Goal: Transaction & Acquisition: Purchase product/service

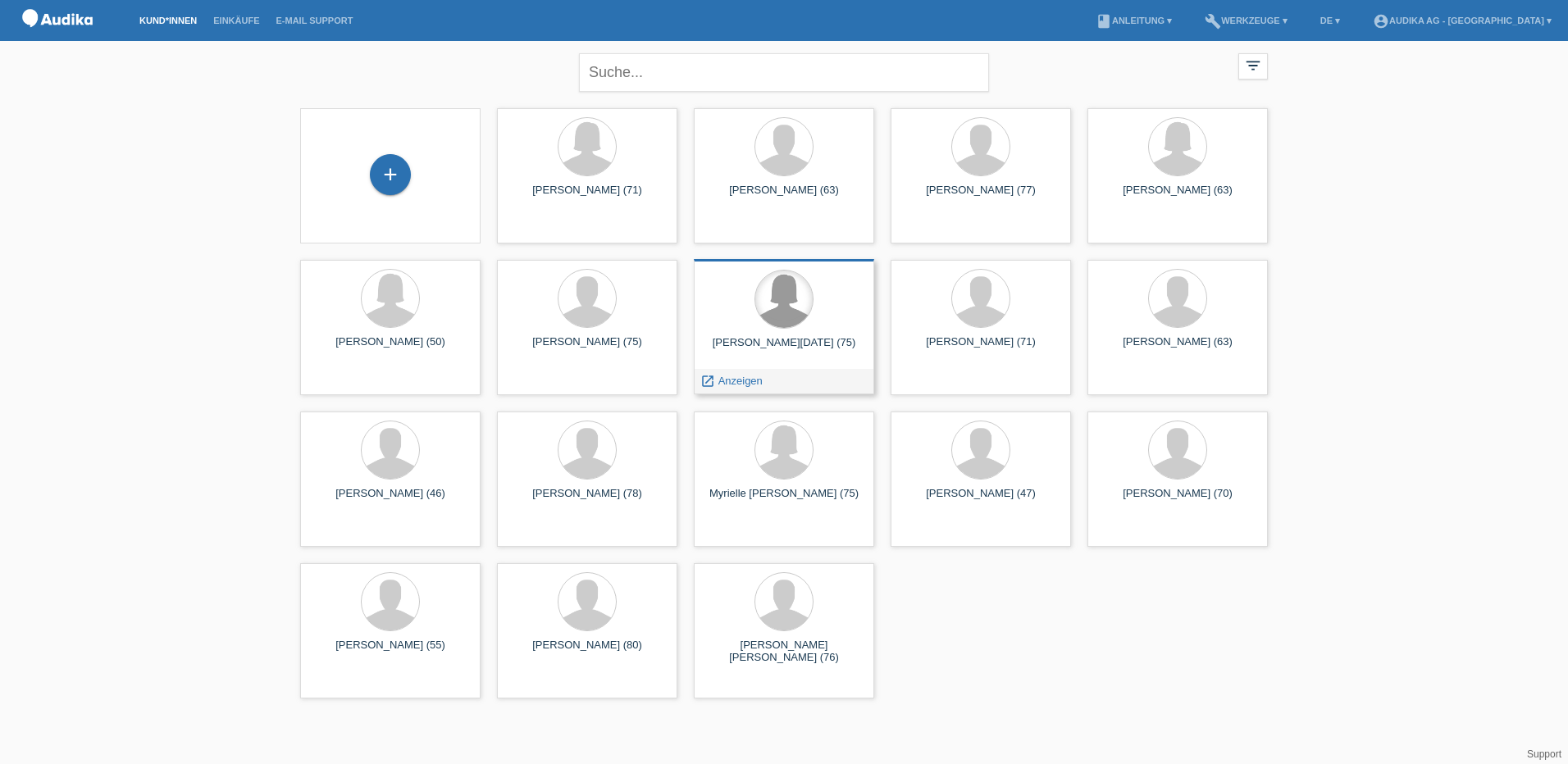
click at [792, 322] on div at bounding box center [784, 299] width 57 height 57
click at [740, 380] on span "Anzeigen" at bounding box center [740, 381] width 44 height 12
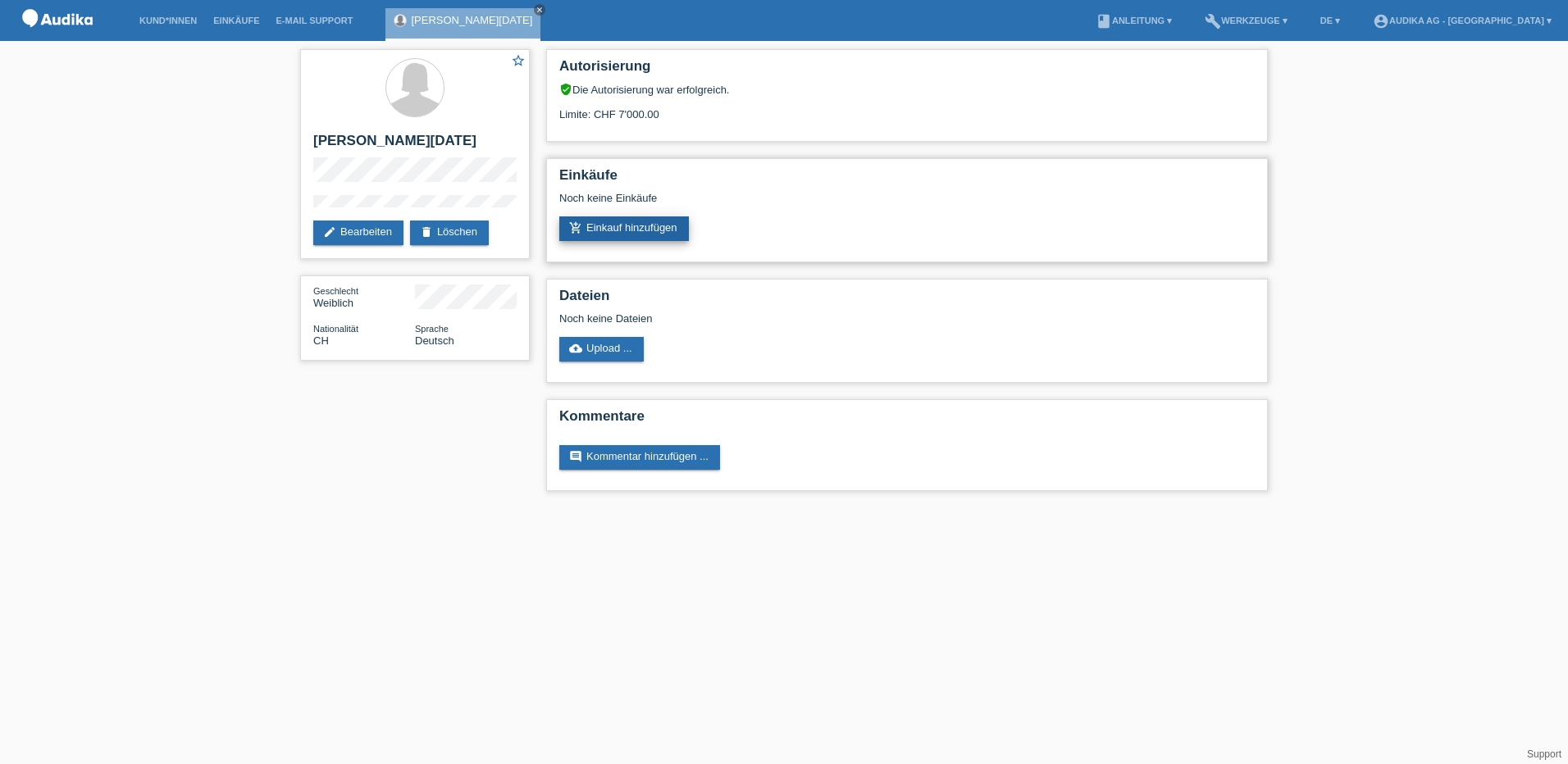
click at [616, 226] on link "add_shopping_cart Einkauf hinzufügen" at bounding box center [624, 228] width 130 height 25
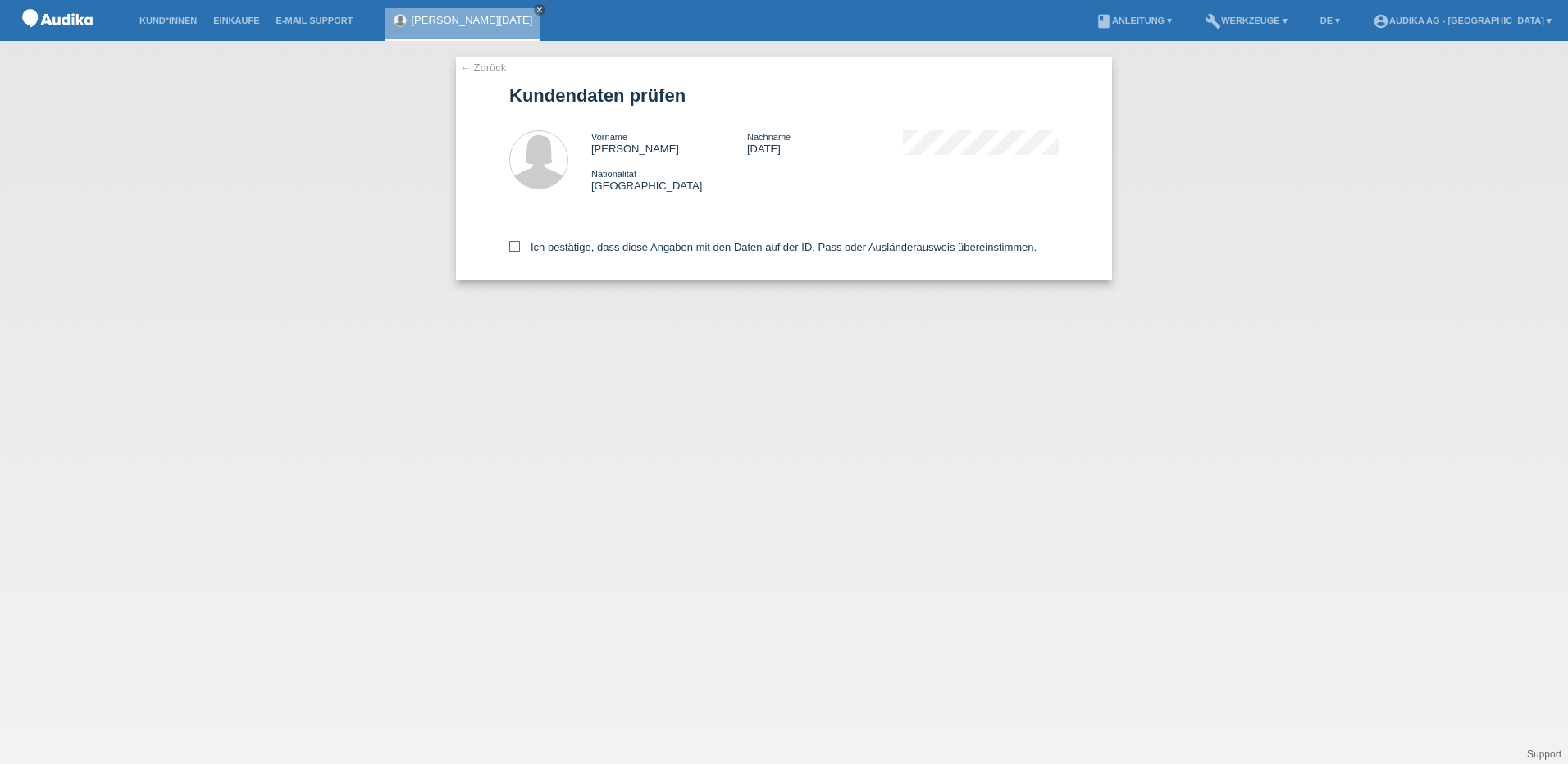
click at [511, 246] on icon at bounding box center [514, 246] width 11 height 11
click at [511, 246] on input "Ich bestätige, dass diese Angaben mit den Daten auf der ID, Pass oder Ausländer…" at bounding box center [514, 246] width 11 height 11
checkbox input "true"
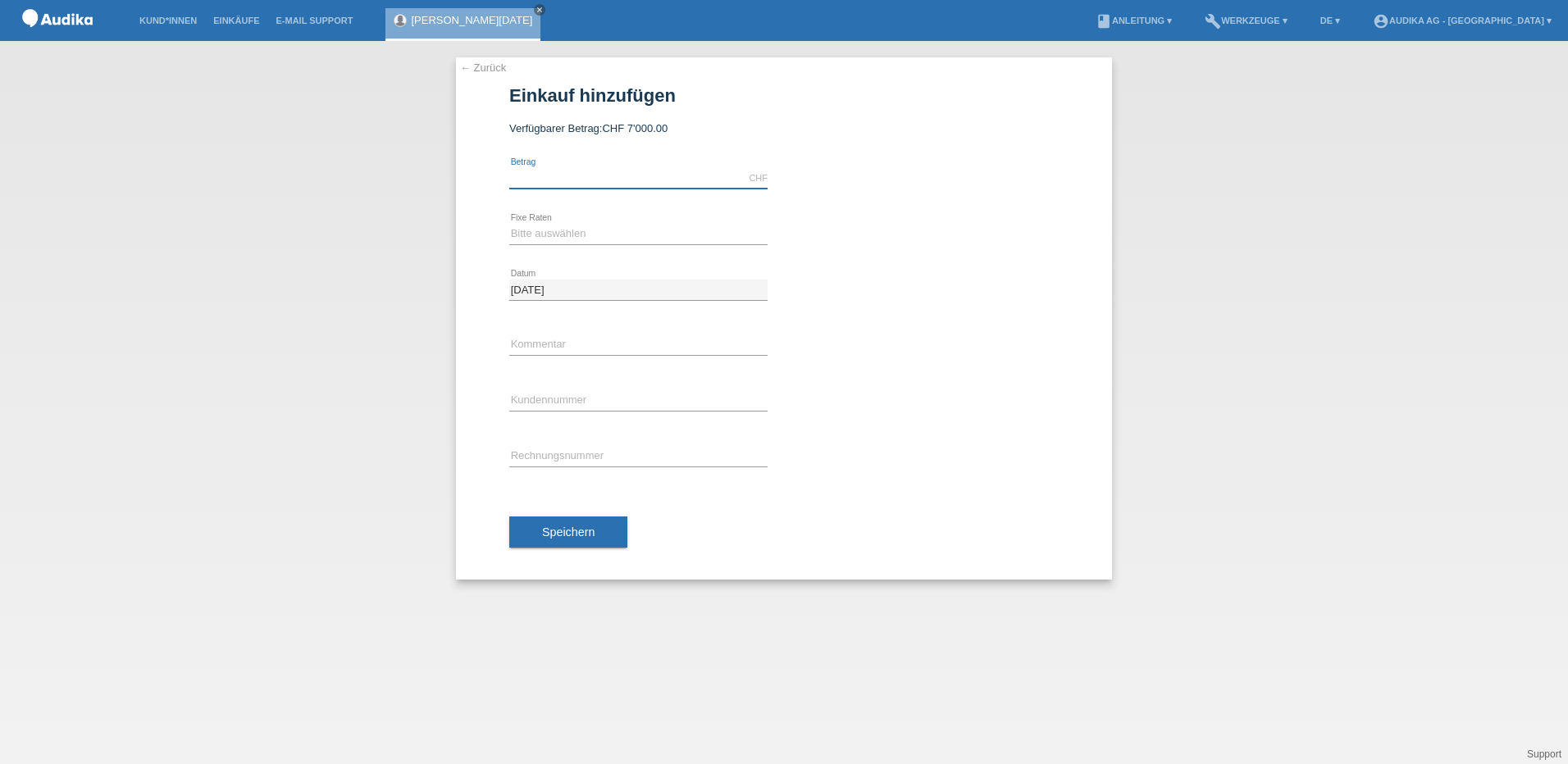
click at [542, 174] on input "text" at bounding box center [638, 178] width 258 height 21
type input "4850.00"
click at [578, 232] on select "Bitte auswählen 12 Raten 24 Raten" at bounding box center [638, 233] width 258 height 20
select select "178"
click at [509, 223] on select "Bitte auswählen 12 Raten 24 Raten" at bounding box center [638, 233] width 258 height 20
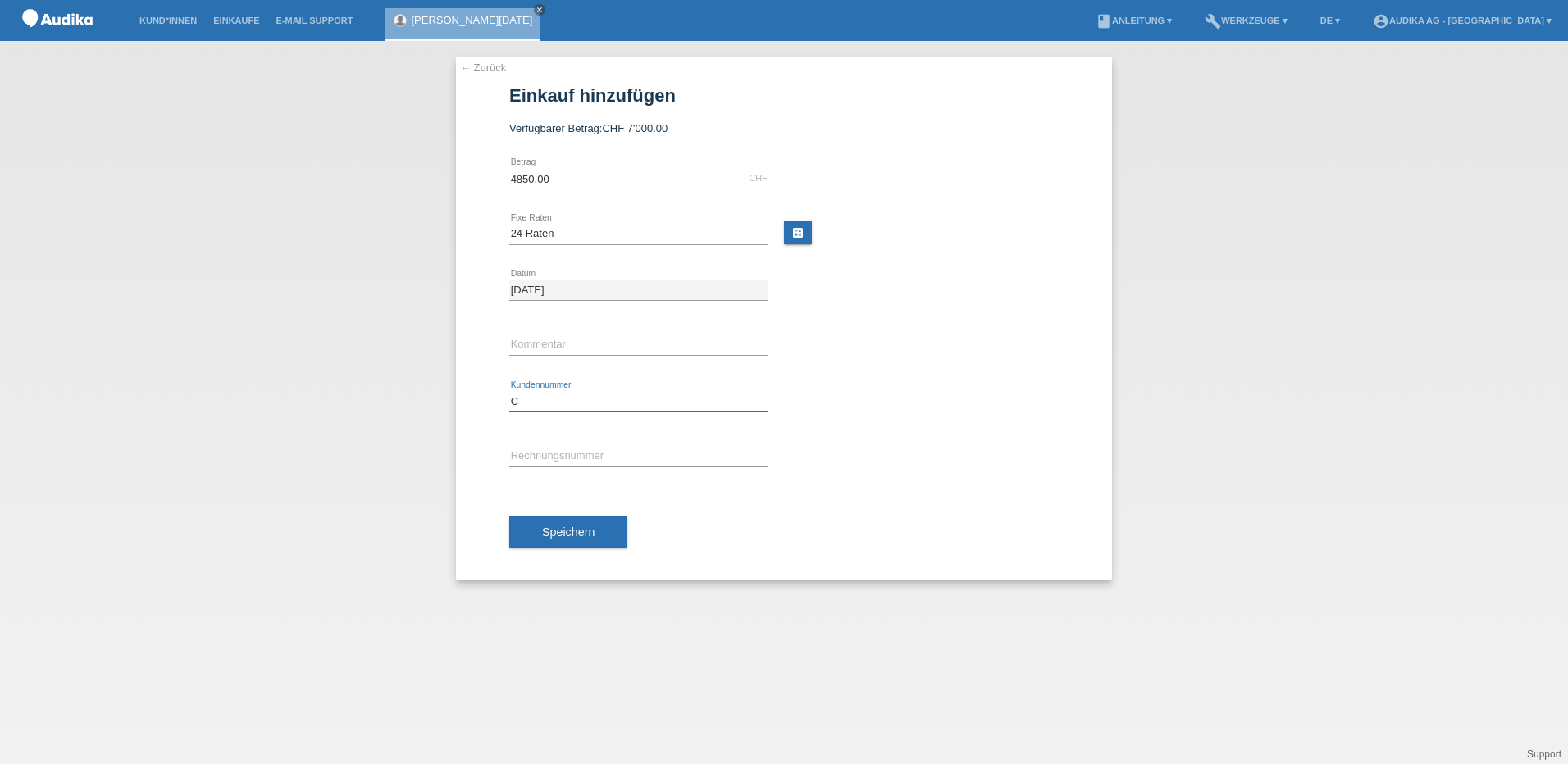
click at [553, 391] on input "C" at bounding box center [638, 401] width 258 height 21
paste input "11933224"
type input "C11933224"
click at [557, 450] on input "SOI" at bounding box center [638, 457] width 258 height 21
paste input "00034712"
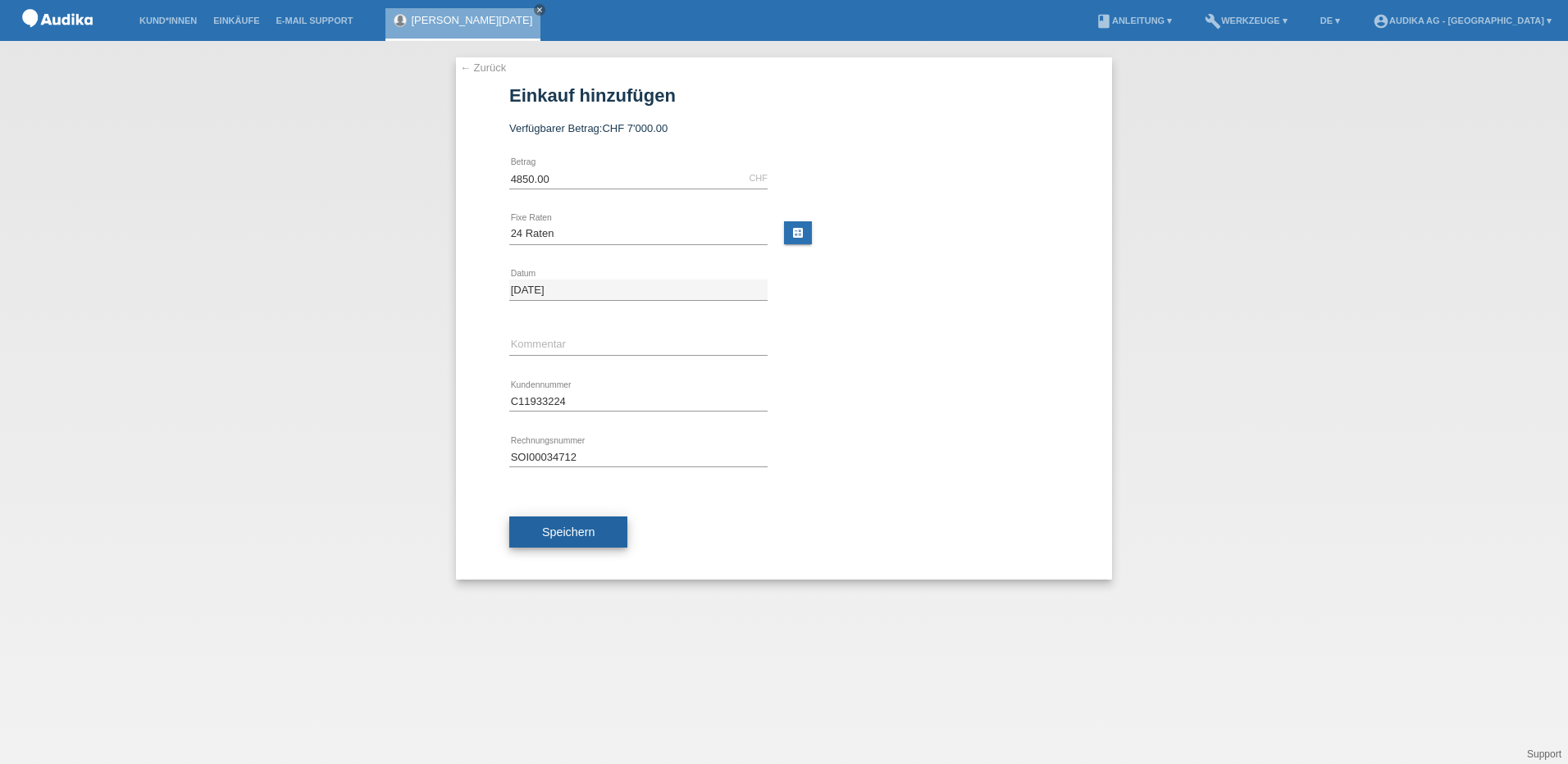
click at [565, 529] on span "Speichern" at bounding box center [567, 532] width 52 height 13
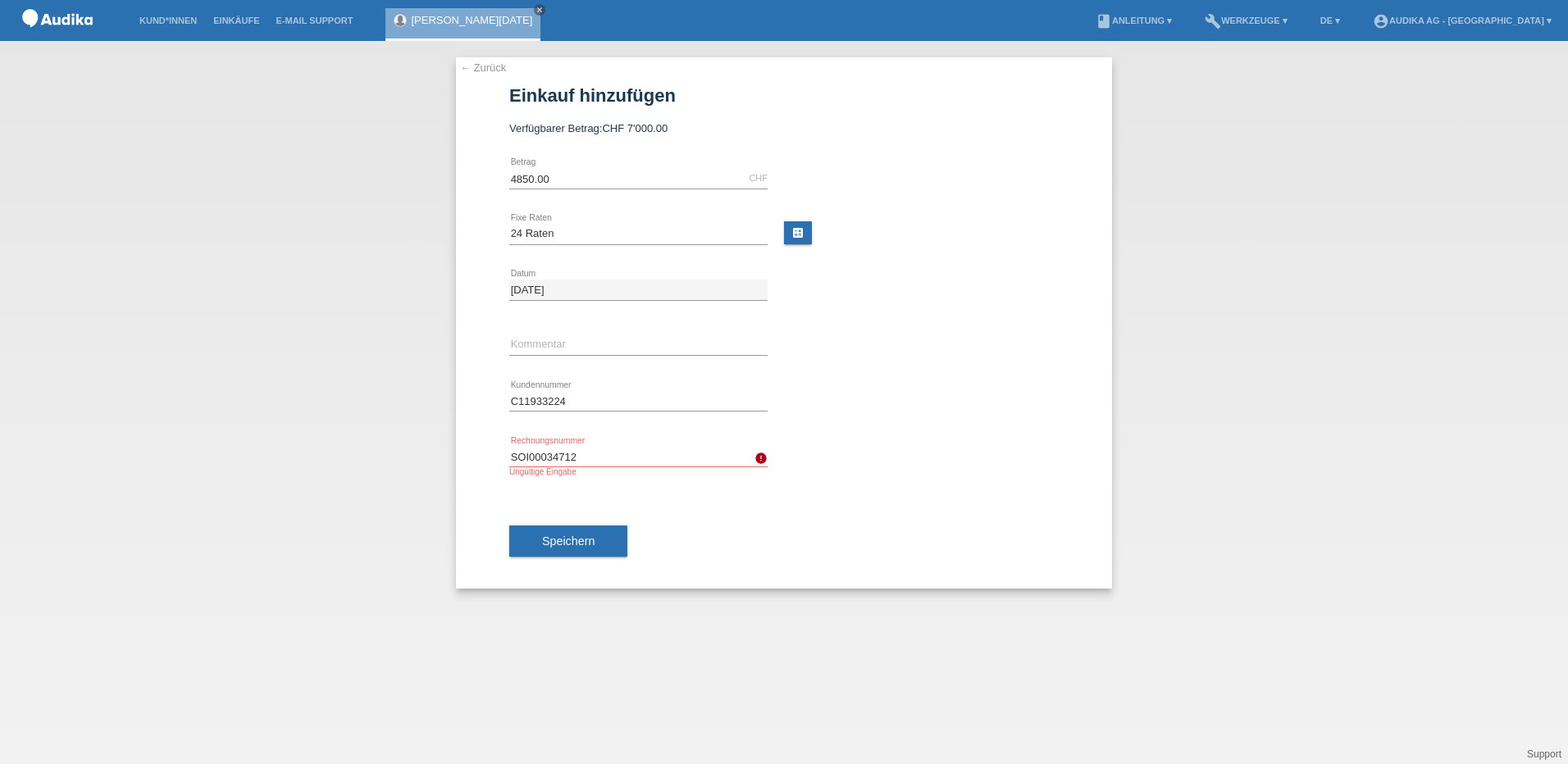
click at [606, 457] on input "SOI00034712" at bounding box center [638, 457] width 258 height 21
type input "SOI000347126"
click at [541, 542] on button "Speichern" at bounding box center [568, 541] width 118 height 32
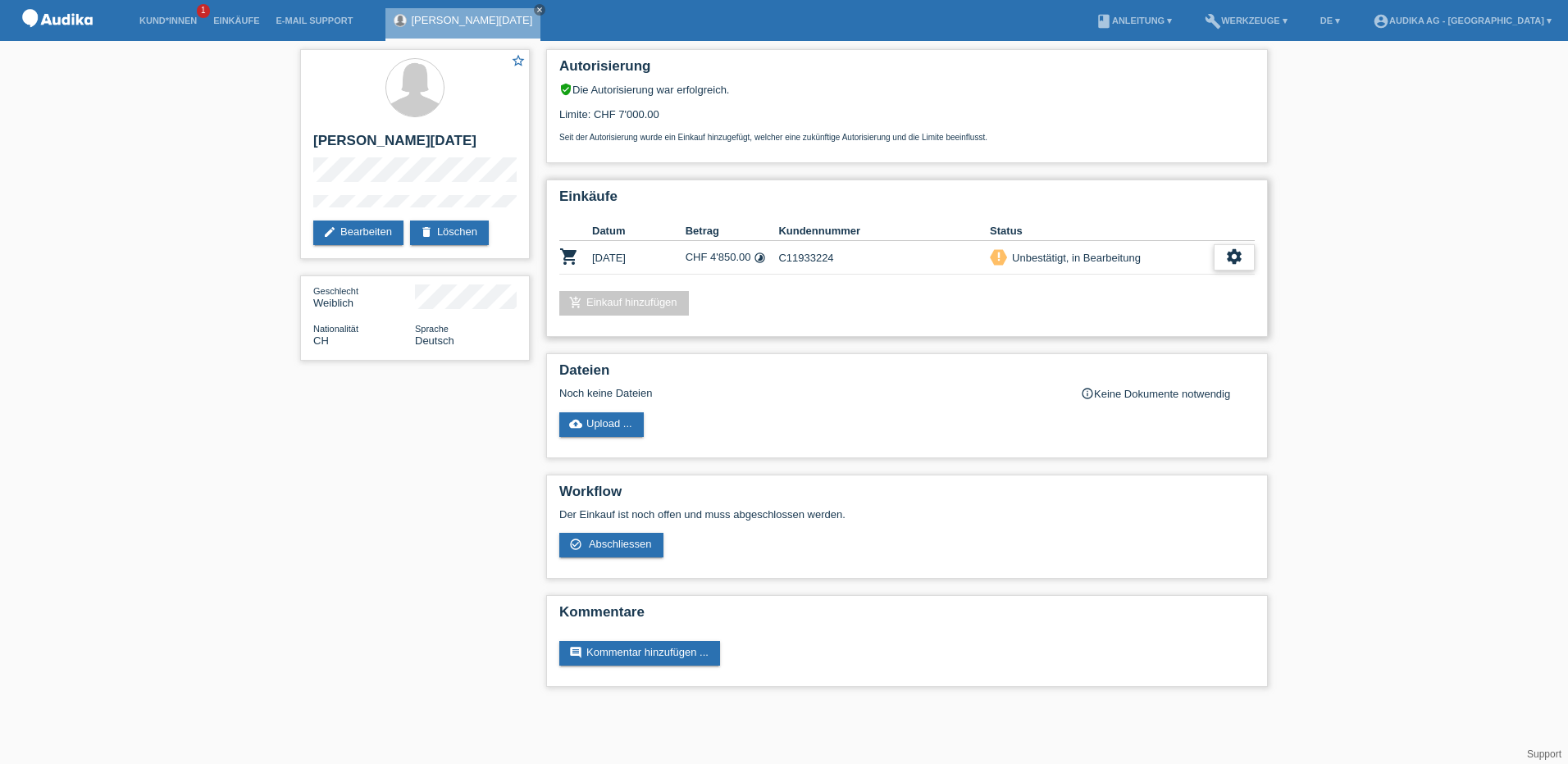
click at [1231, 267] on div "settings" at bounding box center [1234, 257] width 41 height 27
click at [1145, 306] on span "AGB herunterladen" at bounding box center [1115, 307] width 96 height 20
click at [1223, 257] on div "settings" at bounding box center [1234, 257] width 41 height 27
click at [1091, 327] on span "Abschliessen" at bounding box center [1101, 332] width 68 height 20
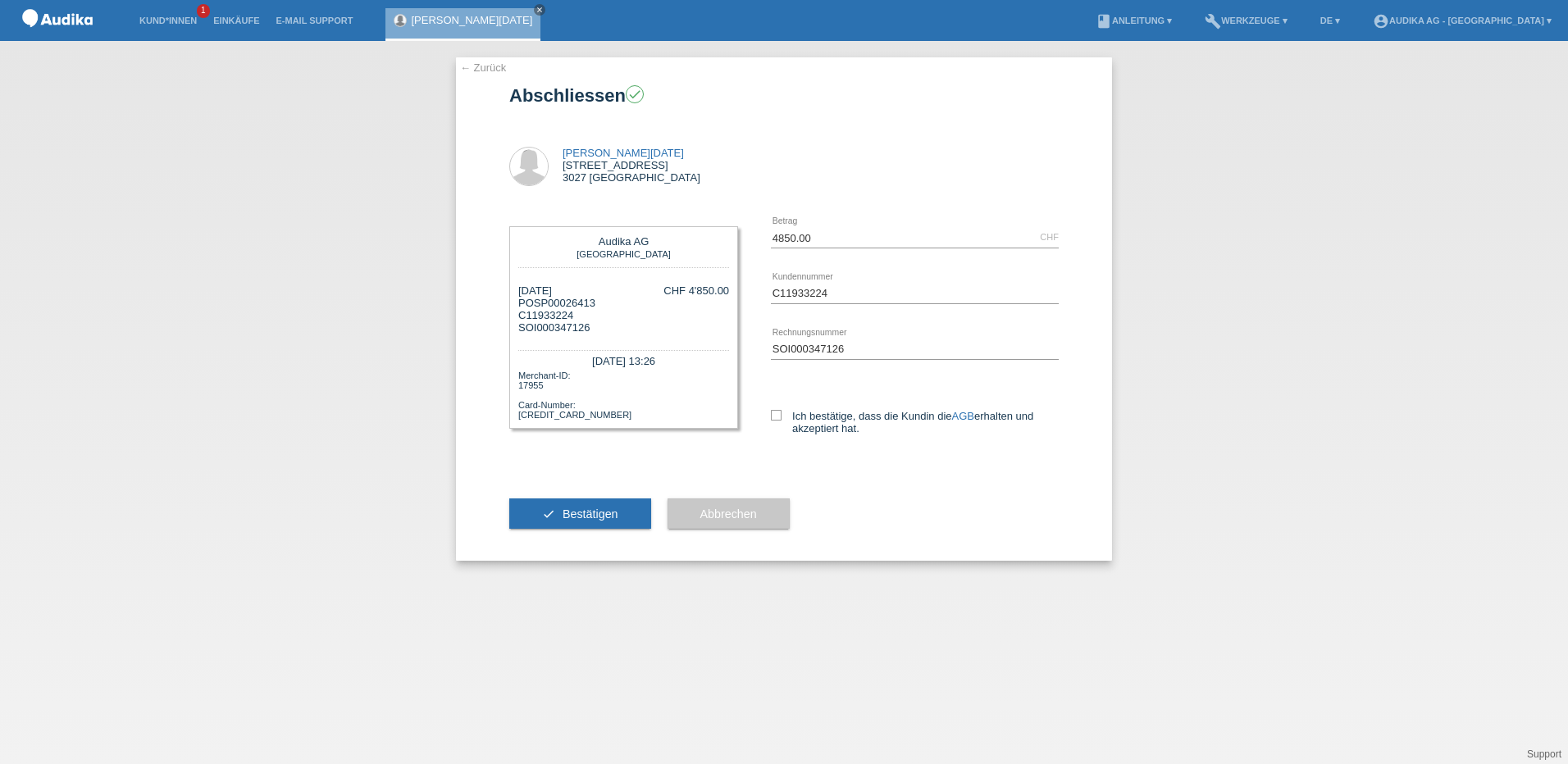
drag, startPoint x: 603, startPoint y: 303, endPoint x: 535, endPoint y: 306, distance: 68.1
click at [535, 306] on div "[DATE] POSP00026413 C11933224 SOI000347126 CHF 4'850.00" at bounding box center [623, 309] width 211 height 49
drag, startPoint x: 535, startPoint y: 306, endPoint x: 554, endPoint y: 304, distance: 19.1
copy div "SP00026413"
click at [232, 242] on div "← Zurück Abschliessen check [GEOGRAPHIC_DATA][DATE][STREET_ADDRESS] 4850.00" at bounding box center [784, 403] width 1568 height 723
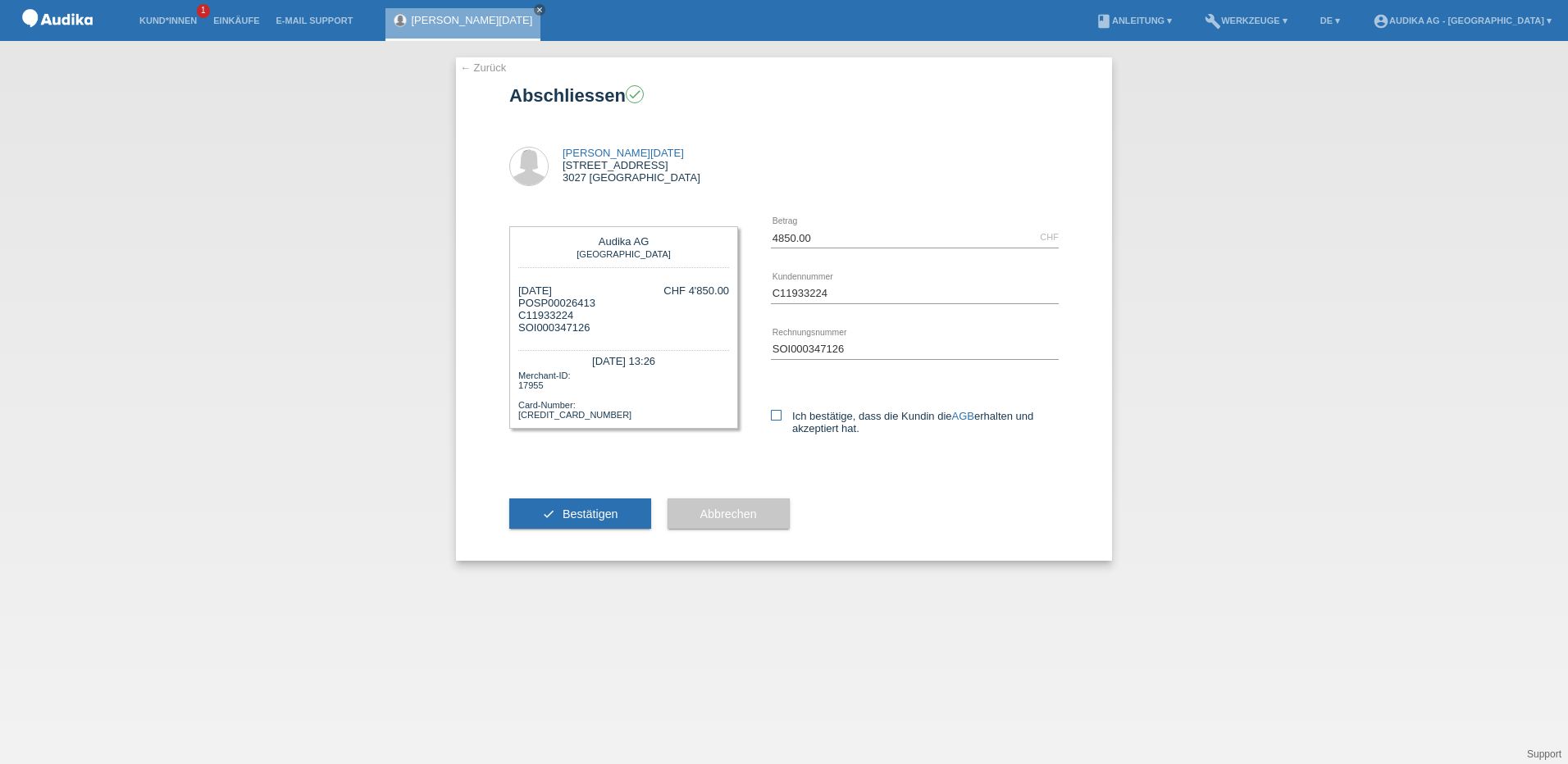
click at [779, 416] on icon at bounding box center [776, 414] width 11 height 11
click at [779, 416] on input "Ich bestätige, dass die Kundin die AGB erhalten und akzeptiert hat." at bounding box center [776, 414] width 11 height 11
checkbox input "true"
click at [585, 515] on span "Bestätigen" at bounding box center [590, 513] width 56 height 13
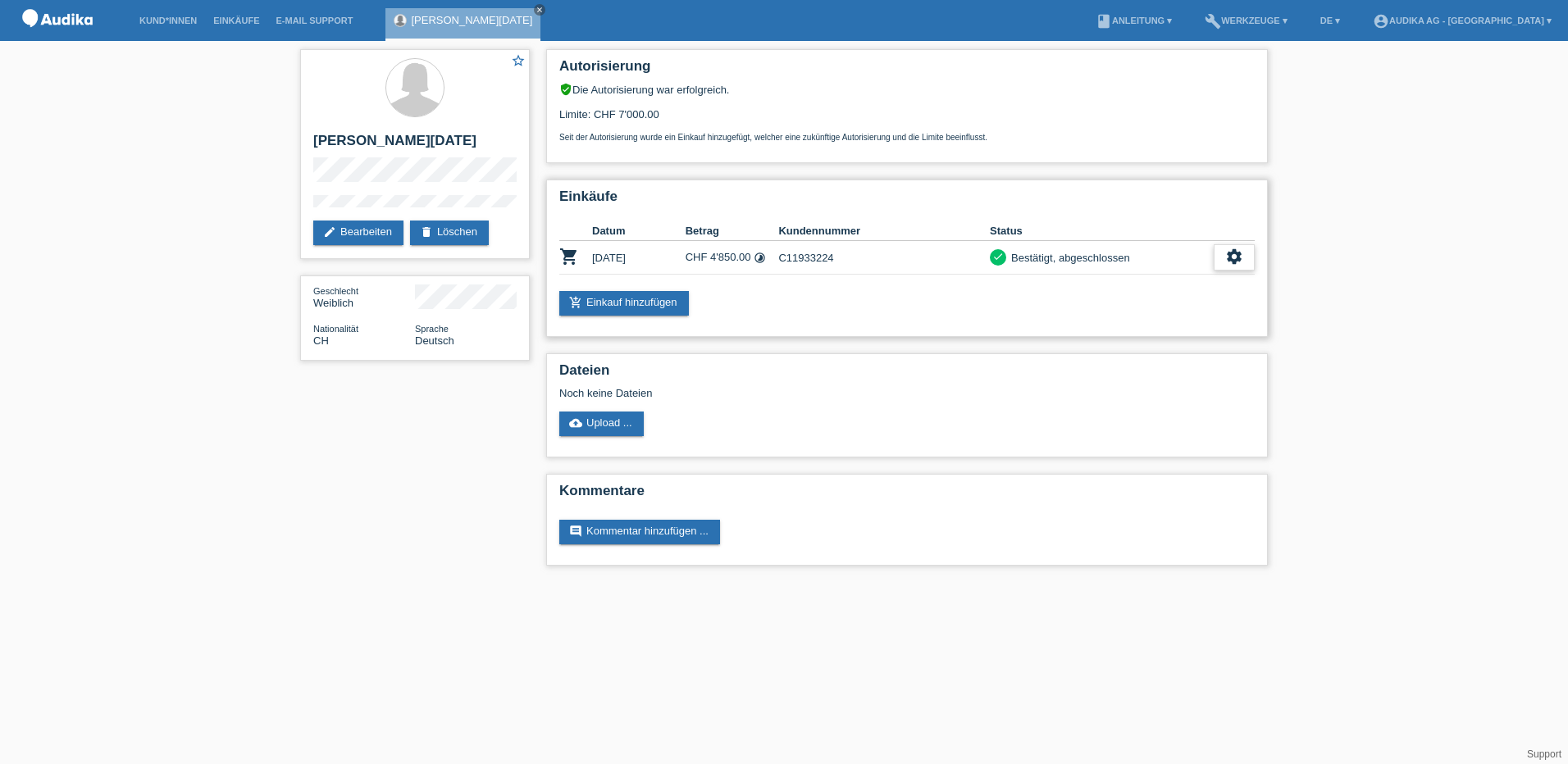
click at [1240, 264] on icon "settings" at bounding box center [1234, 256] width 18 height 18
click at [1178, 331] on span "Finanzierungsdetails herunterladen" at bounding box center [1144, 332] width 171 height 20
click at [1381, 90] on div "star_border [PERSON_NAME][DATE] edit Bearbeiten delete Löschen Geschlecht Weibl…" at bounding box center [784, 312] width 1568 height 541
click at [1470, 18] on link "account_circle Audika AG - [GEOGRAPHIC_DATA] ▾" at bounding box center [1463, 21] width 195 height 10
click at [1428, 123] on link "Logout" at bounding box center [1422, 129] width 33 height 12
